Goal: Find specific page/section: Find specific page/section

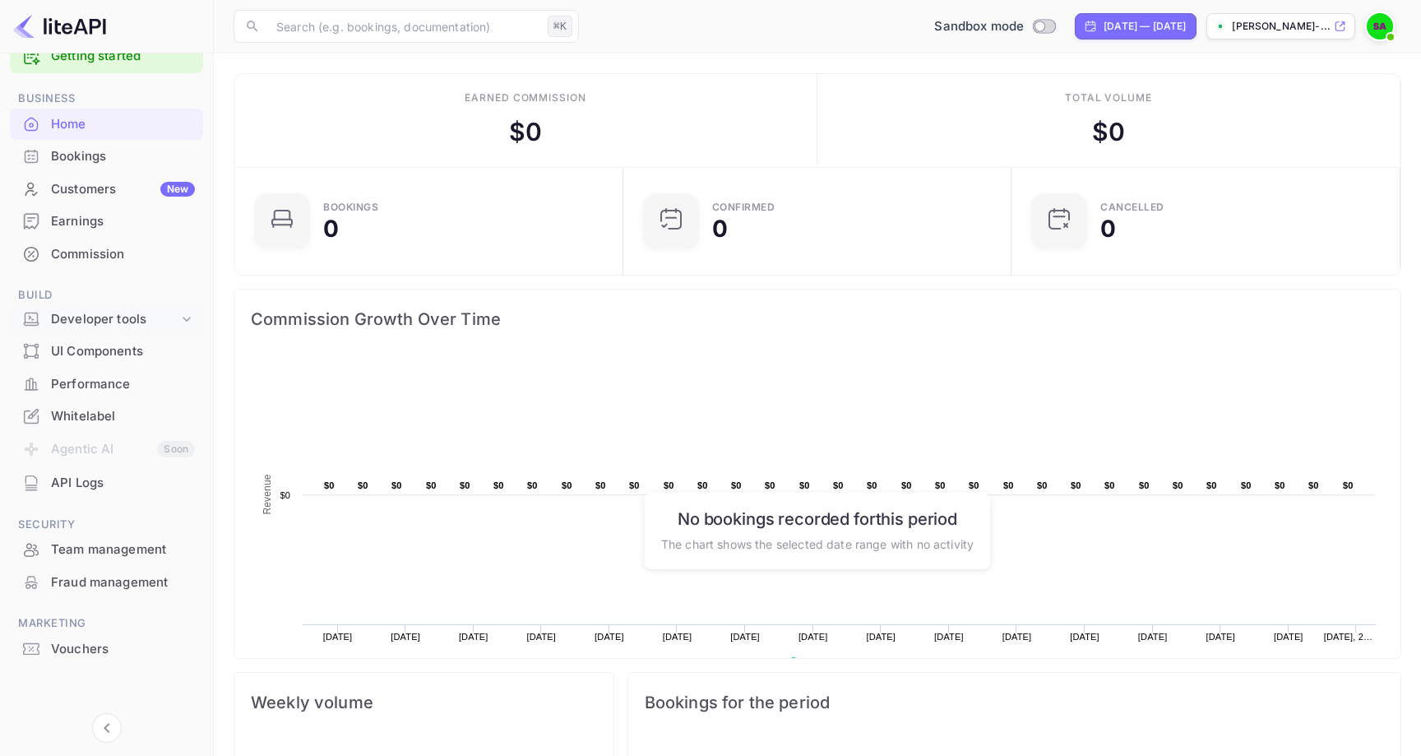
scroll to position [36, 0]
click at [108, 261] on div "Commission" at bounding box center [123, 255] width 144 height 19
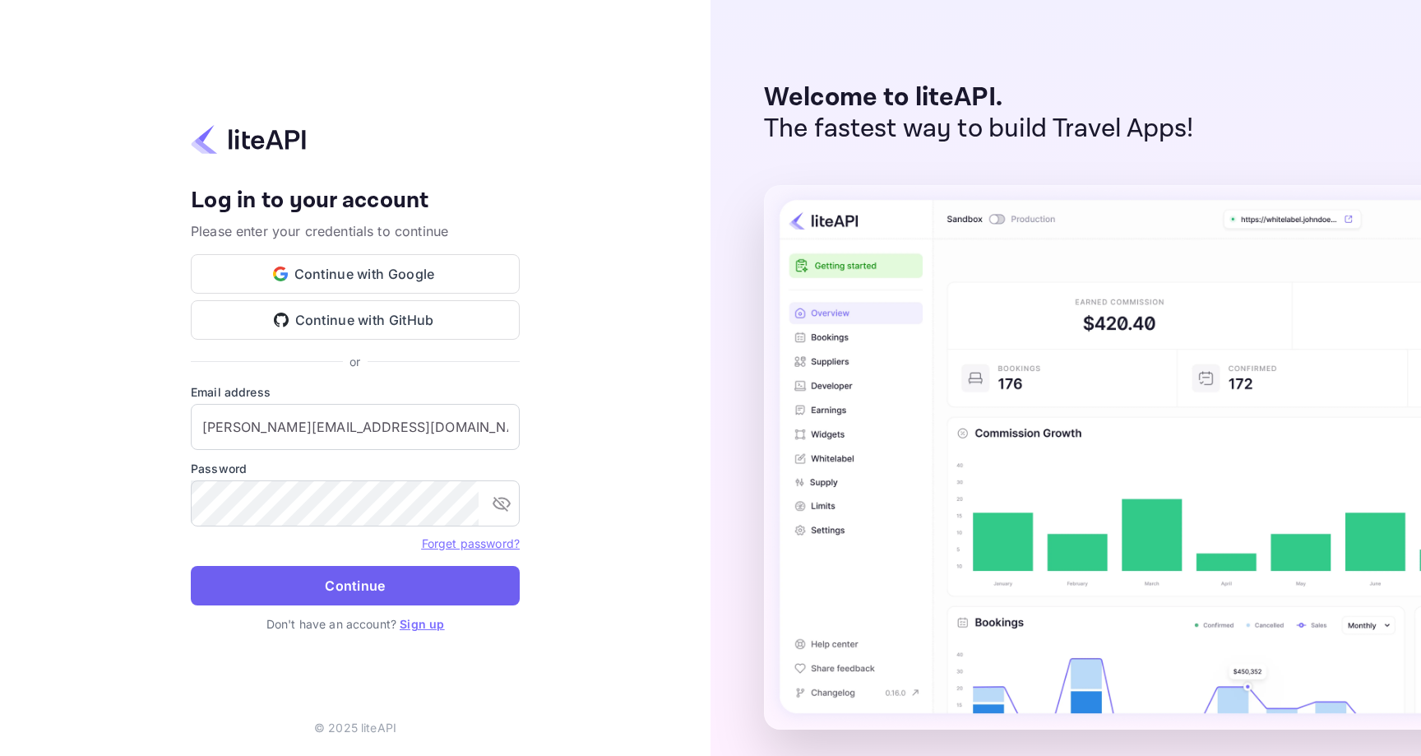
click at [358, 579] on button "Continue" at bounding box center [355, 585] width 329 height 39
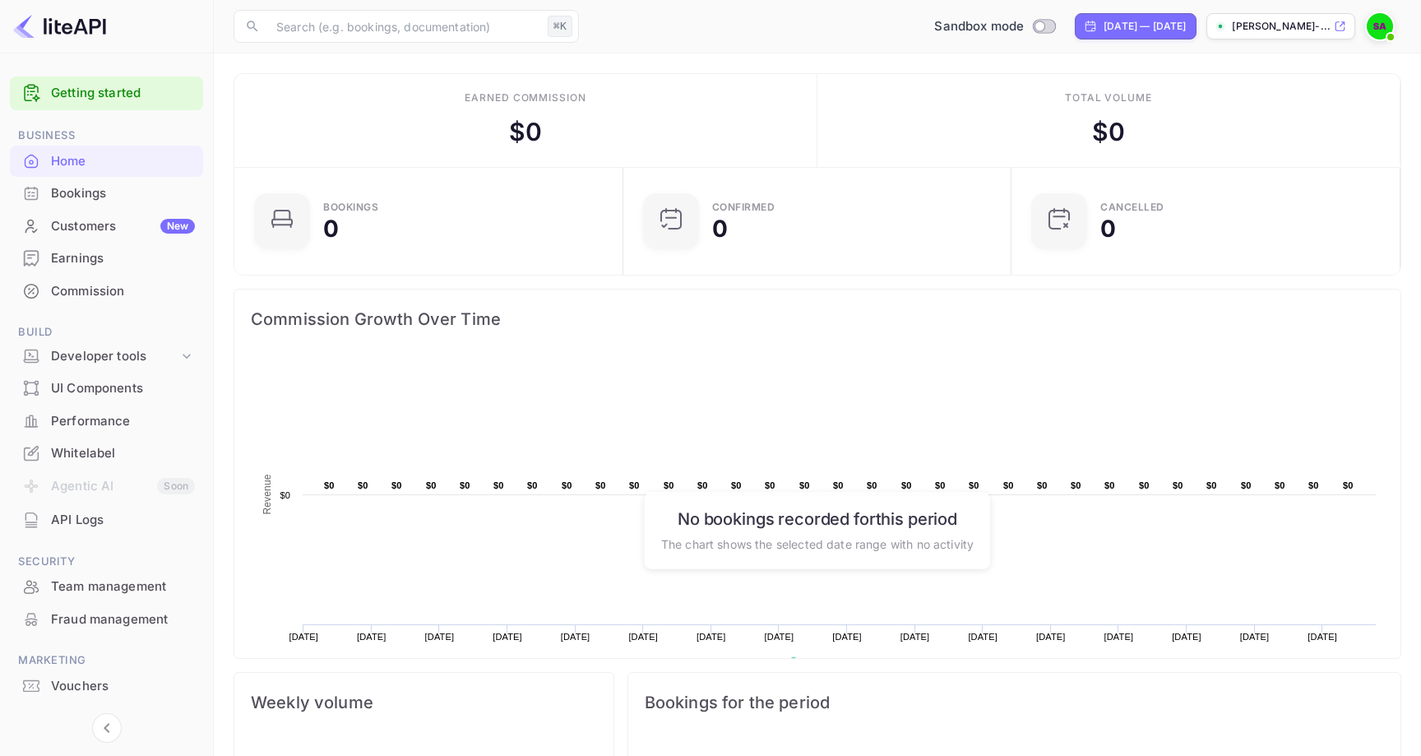
click at [73, 291] on div "Commission" at bounding box center [123, 291] width 144 height 19
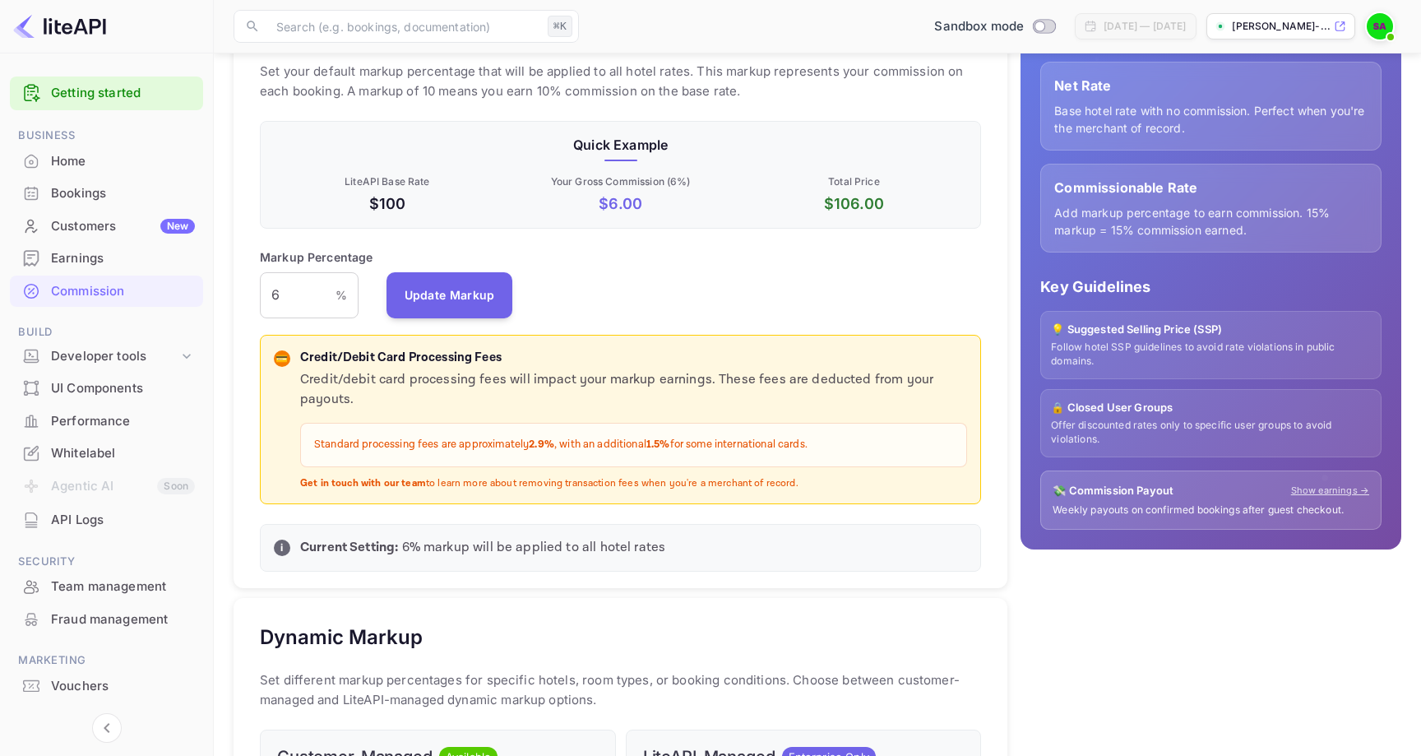
scroll to position [136, 0]
